Goal: Find specific page/section: Find specific page/section

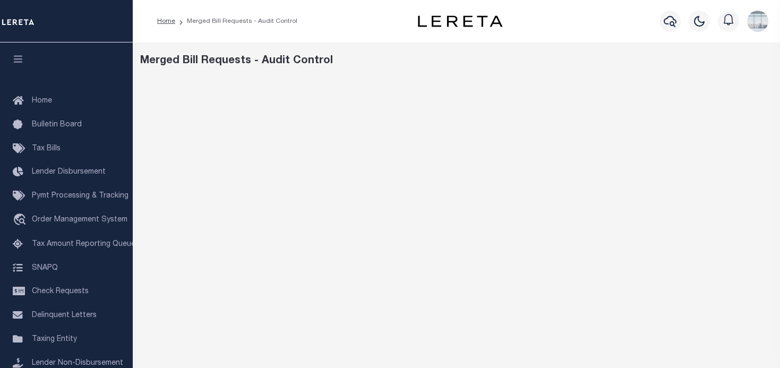
scroll to position [53, 0]
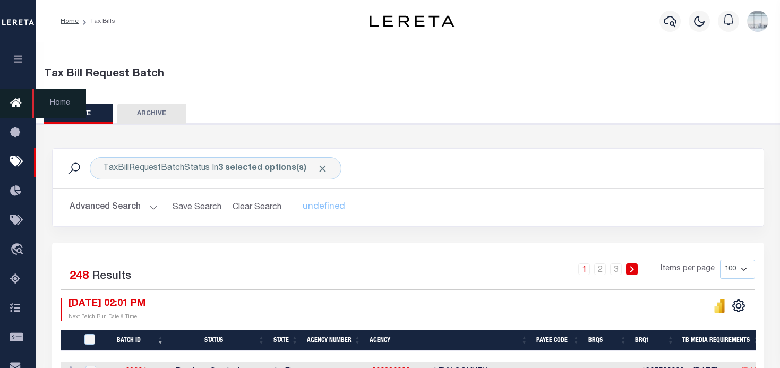
click at [21, 100] on icon at bounding box center [18, 103] width 17 height 13
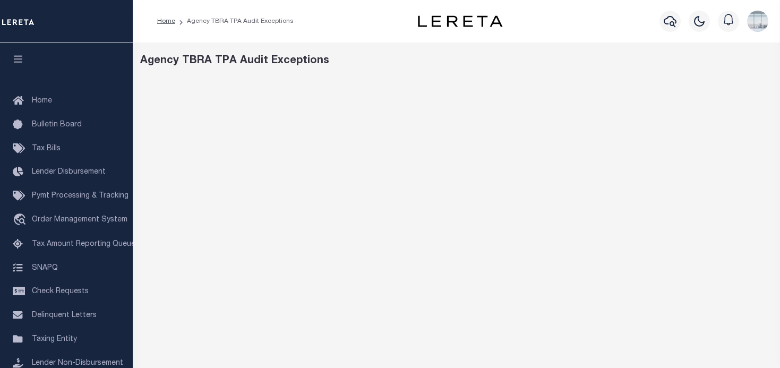
click at [618, 76] on div "Agency TBRA TPA Audit Exceptions" at bounding box center [456, 354] width 647 height 624
click at [611, 63] on div "Agency TBRA TPA Audit Exceptions" at bounding box center [456, 61] width 633 height 16
